Goal: Information Seeking & Learning: Learn about a topic

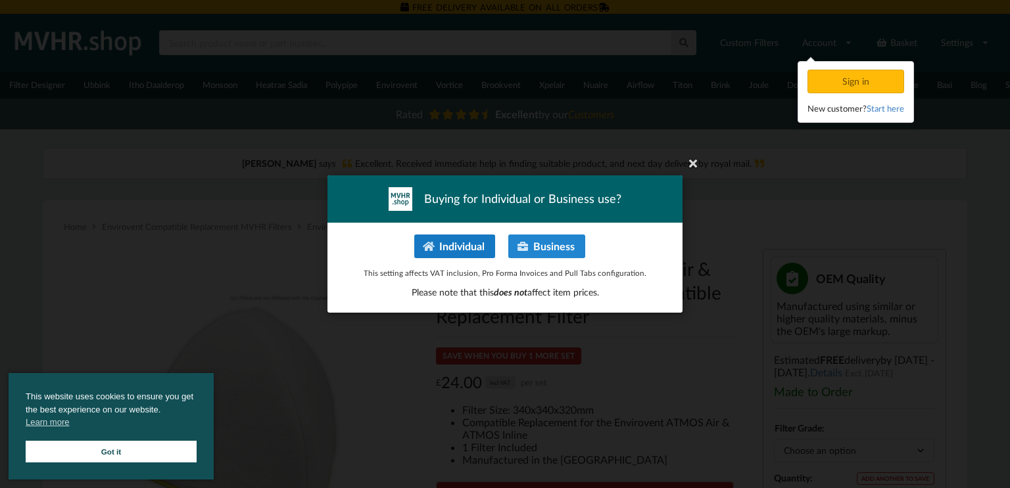
click at [462, 246] on button "Individual" at bounding box center [454, 247] width 81 height 24
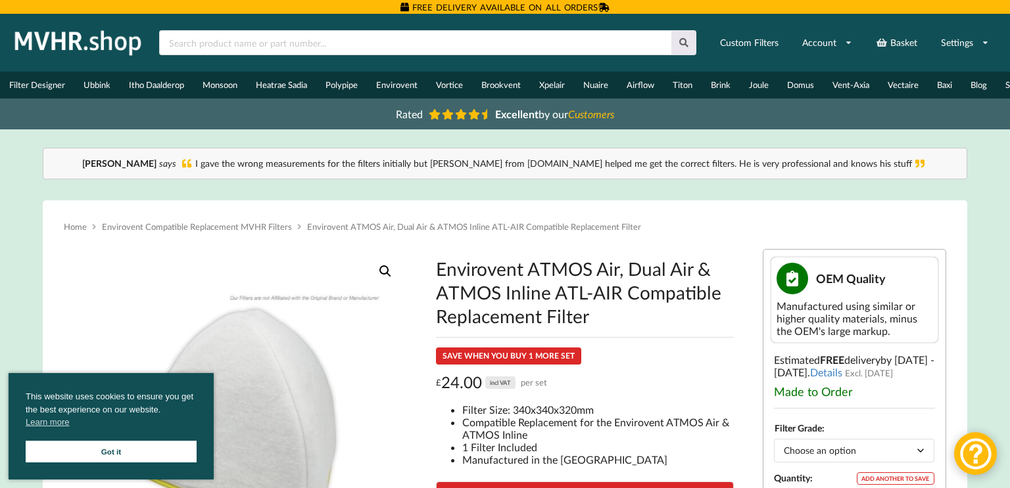
click at [627, 393] on h2 "£ 24.00 incl VAT per set" at bounding box center [584, 383] width 297 height 20
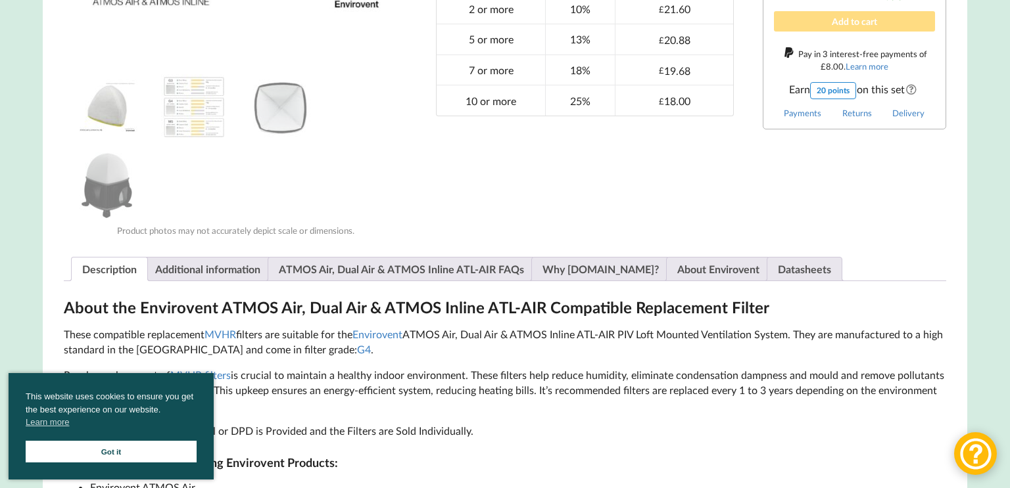
scroll to position [540, 0]
click at [369, 277] on link "ATMOS Air, Dual Air & ATMOS Inline ATL-AIR FAQs" at bounding box center [401, 269] width 245 height 23
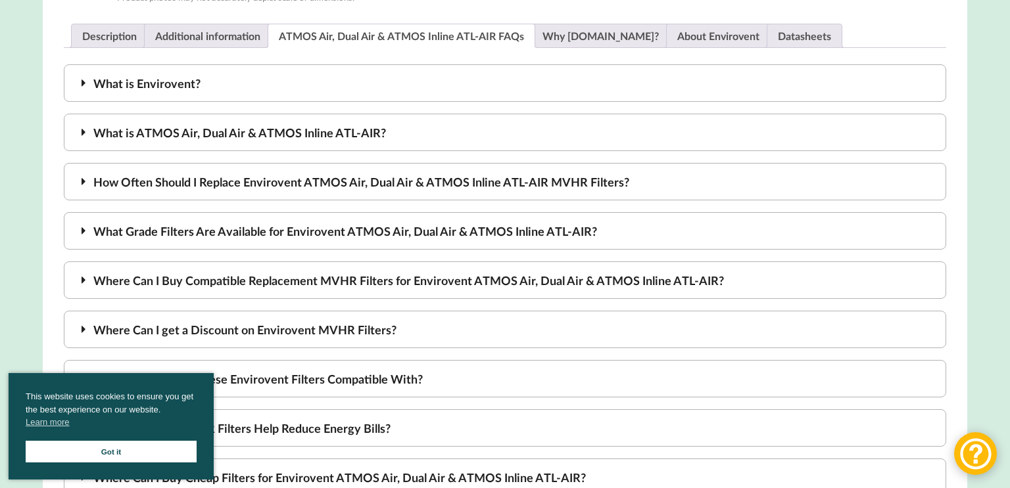
scroll to position [776, 0]
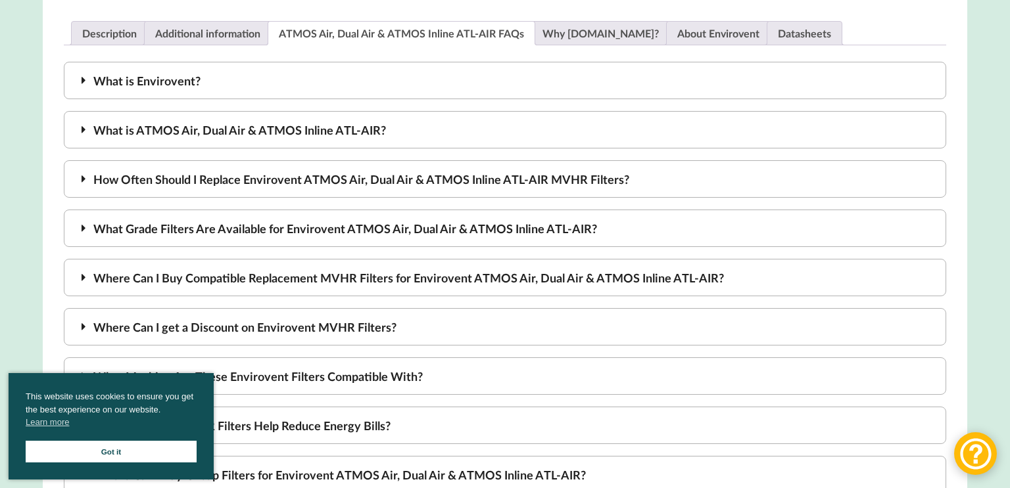
click at [464, 189] on div "How Often Should I Replace Envirovent ATMOS Air, Dual Air & ATMOS Inline ATL-AI…" at bounding box center [505, 178] width 882 height 37
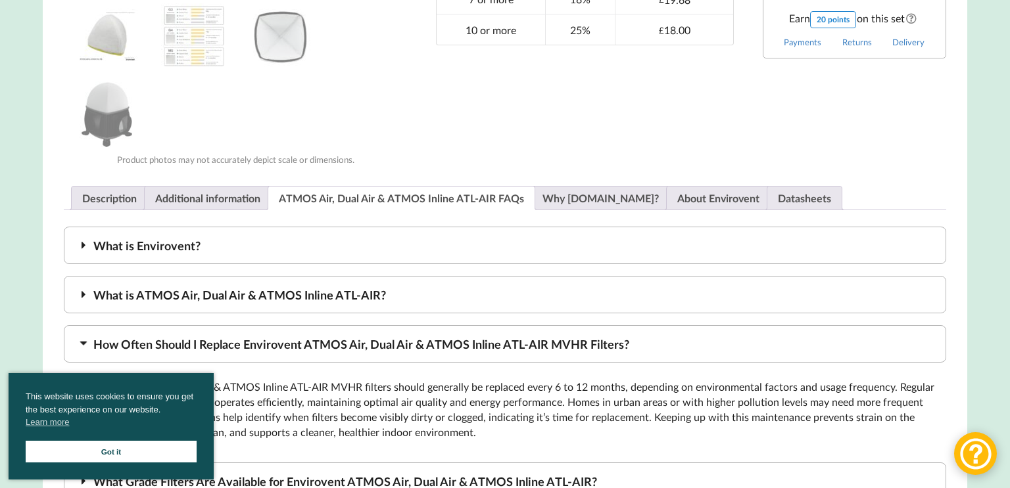
scroll to position [592, 0]
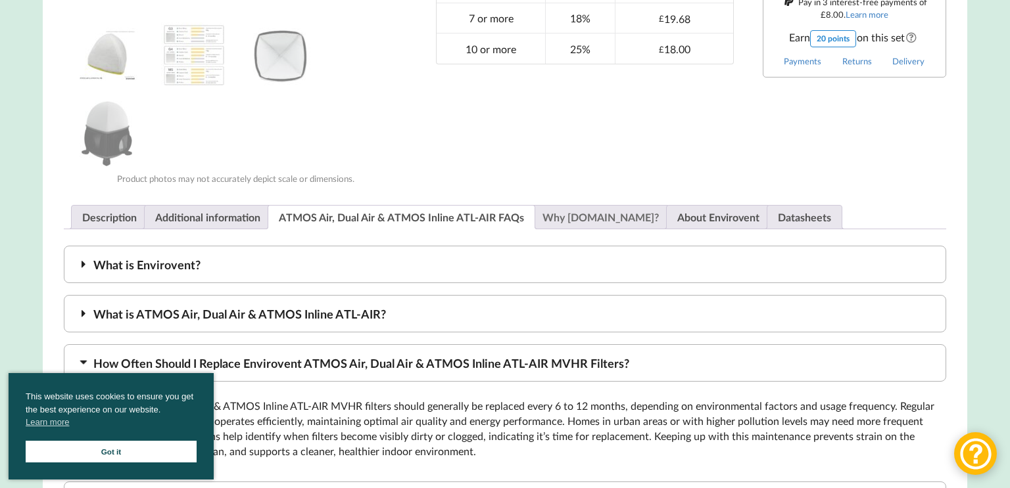
click at [600, 222] on link "Why [DOMAIN_NAME]?" at bounding box center [600, 217] width 116 height 23
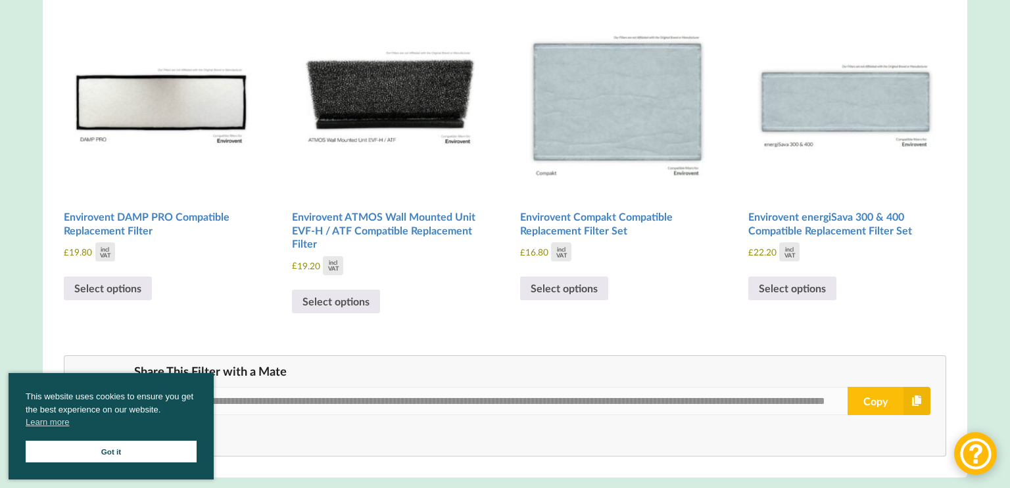
scroll to position [1162, 0]
